Goal: Task Accomplishment & Management: Use online tool/utility

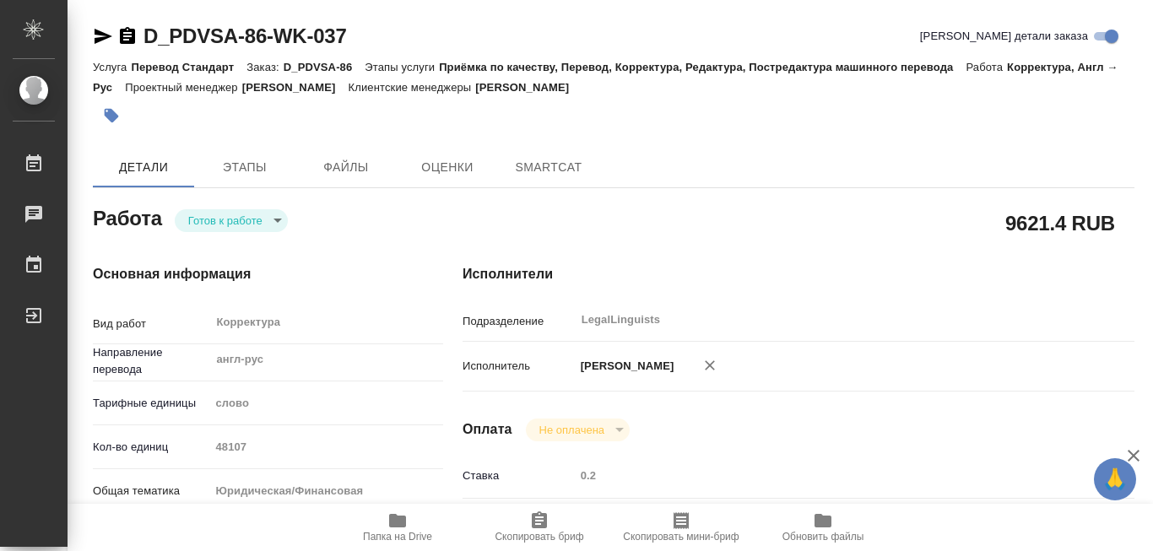
type textarea "x"
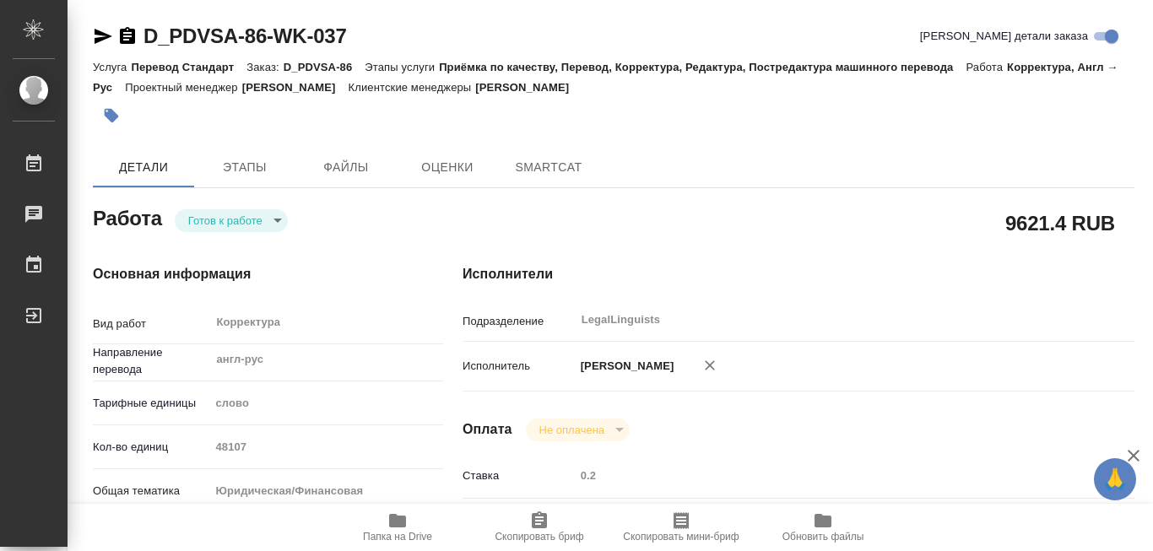
type textarea "x"
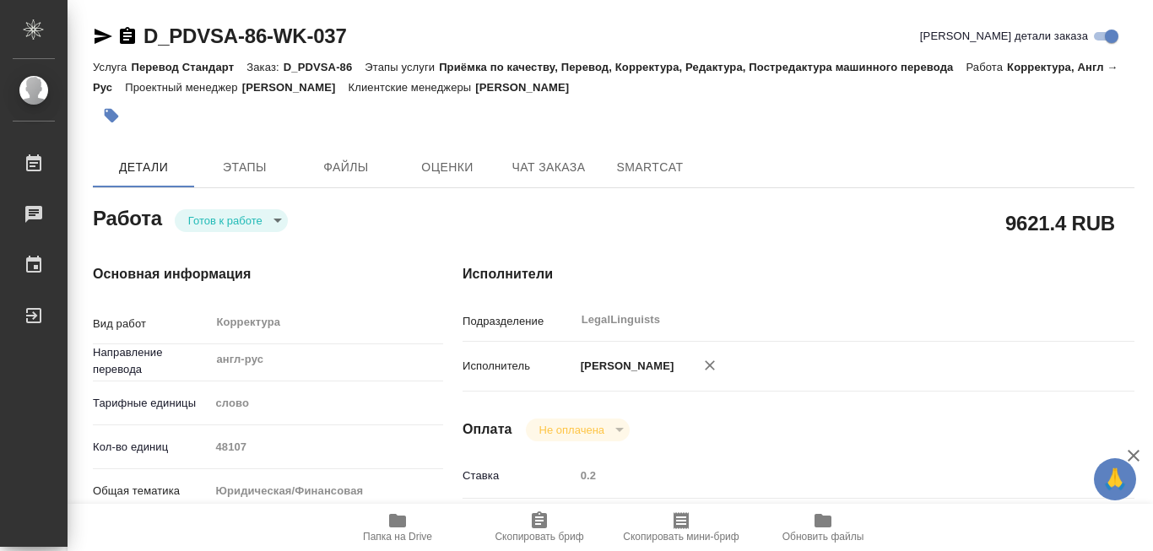
type textarea "x"
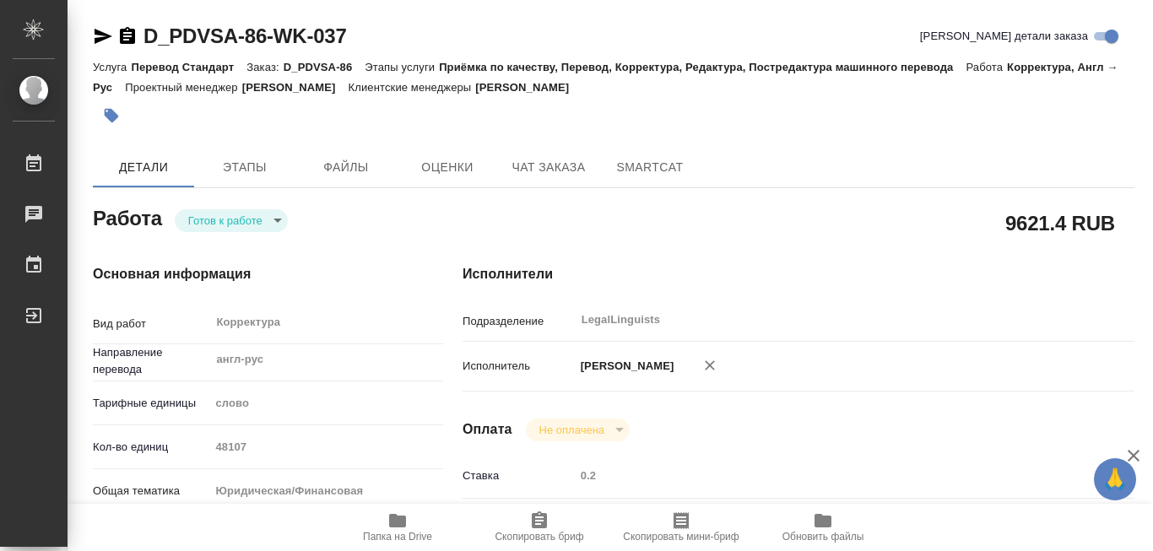
scroll to position [169, 0]
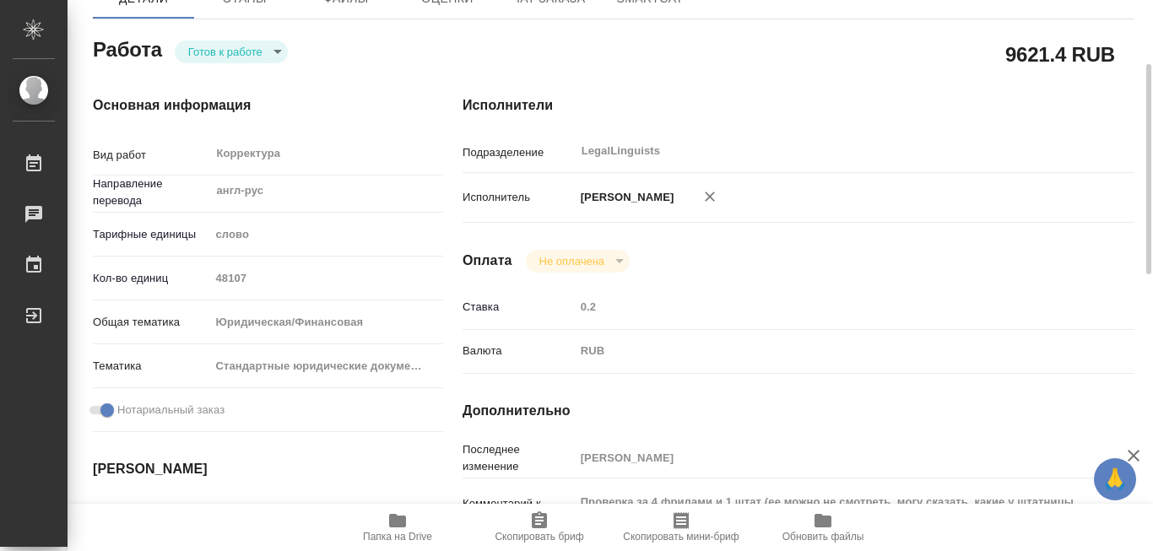
type textarea "x"
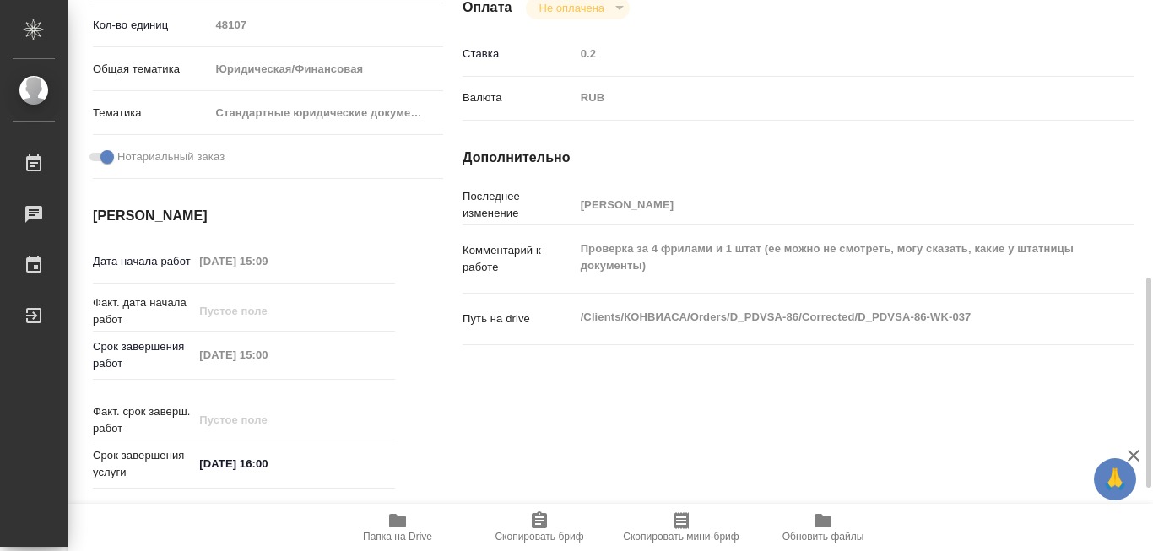
scroll to position [507, 0]
